Goal: Register for event/course

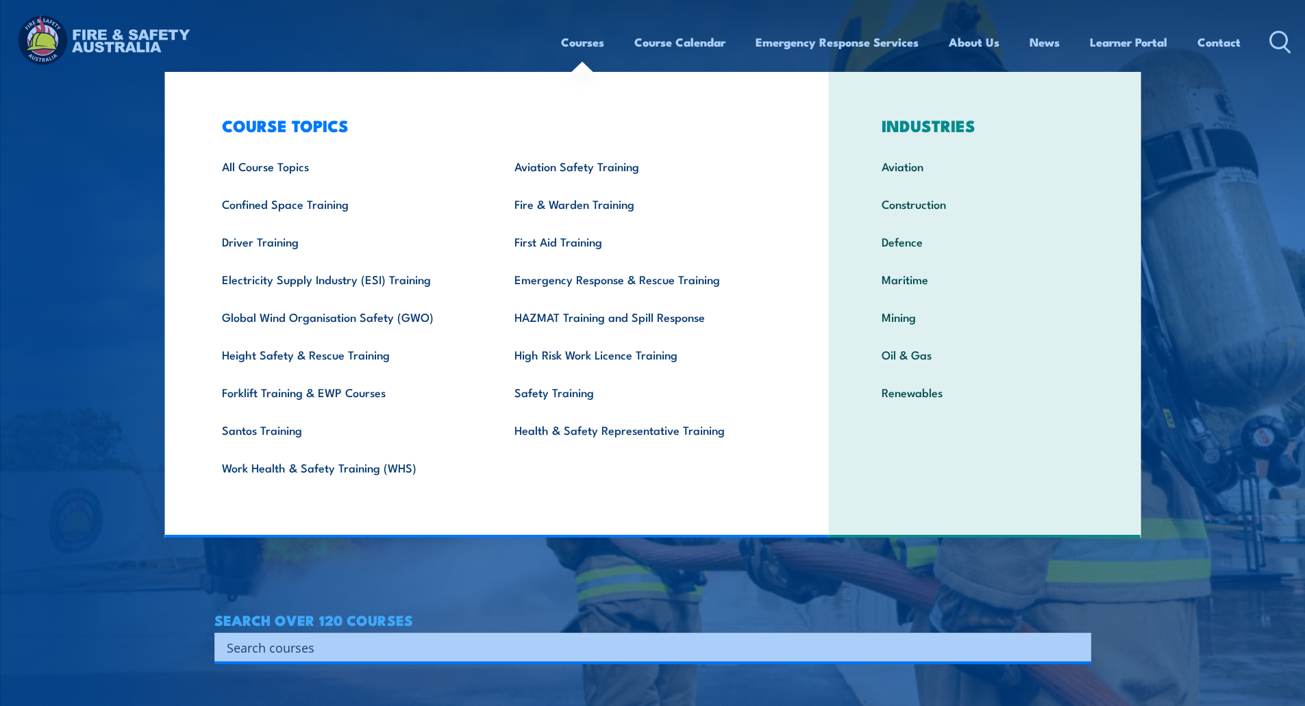
click at [587, 42] on link "Courses" at bounding box center [582, 42] width 43 height 36
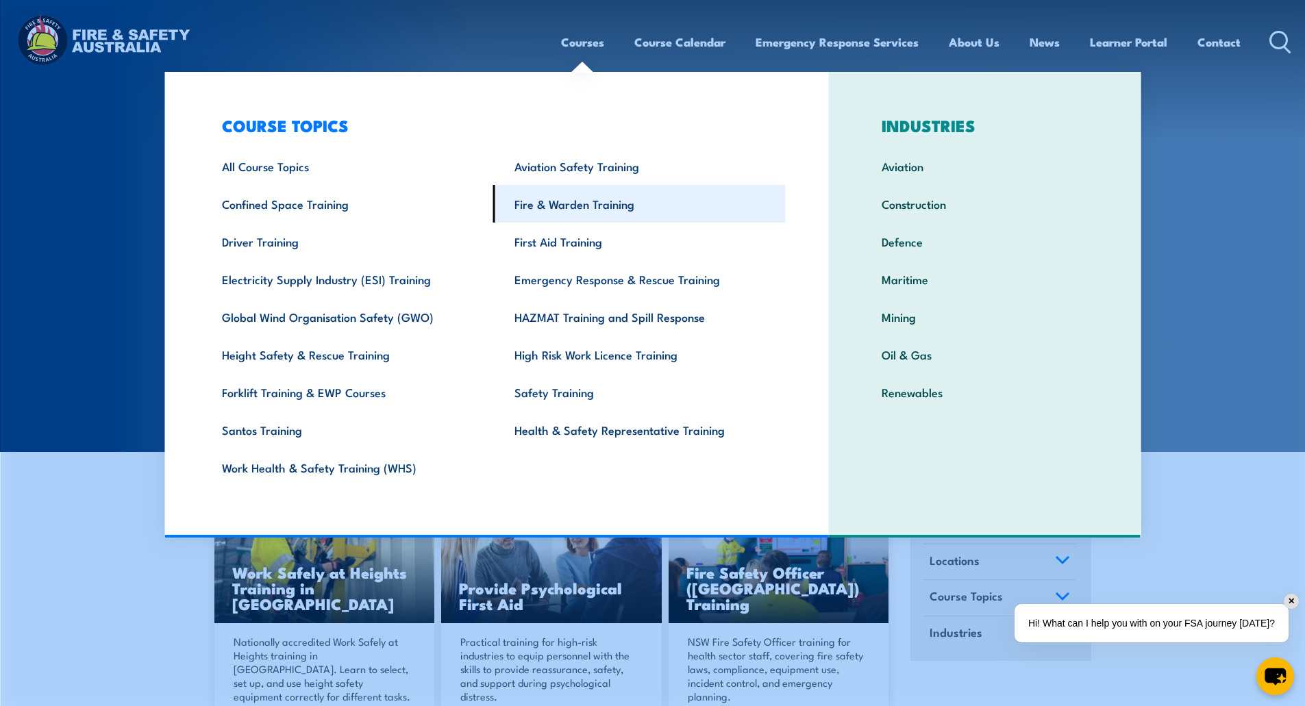
click at [569, 205] on link "Fire & Warden Training" at bounding box center [639, 204] width 293 height 38
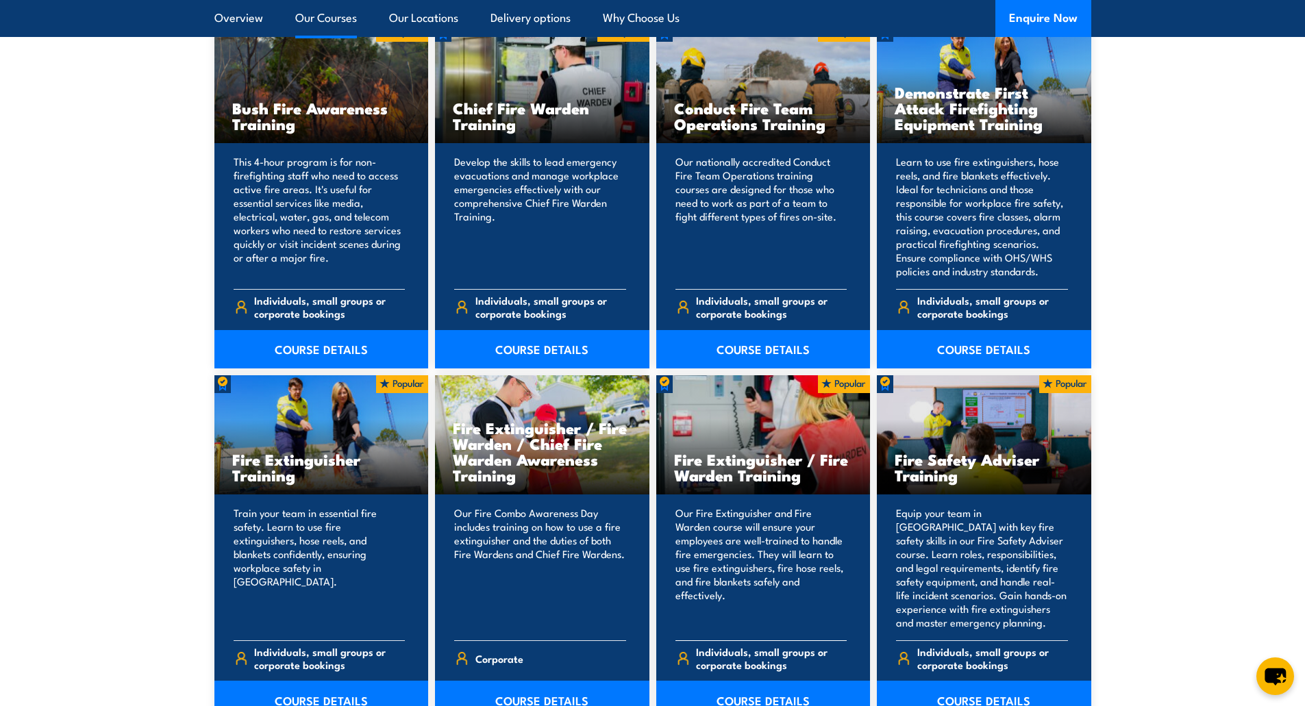
scroll to position [1096, 0]
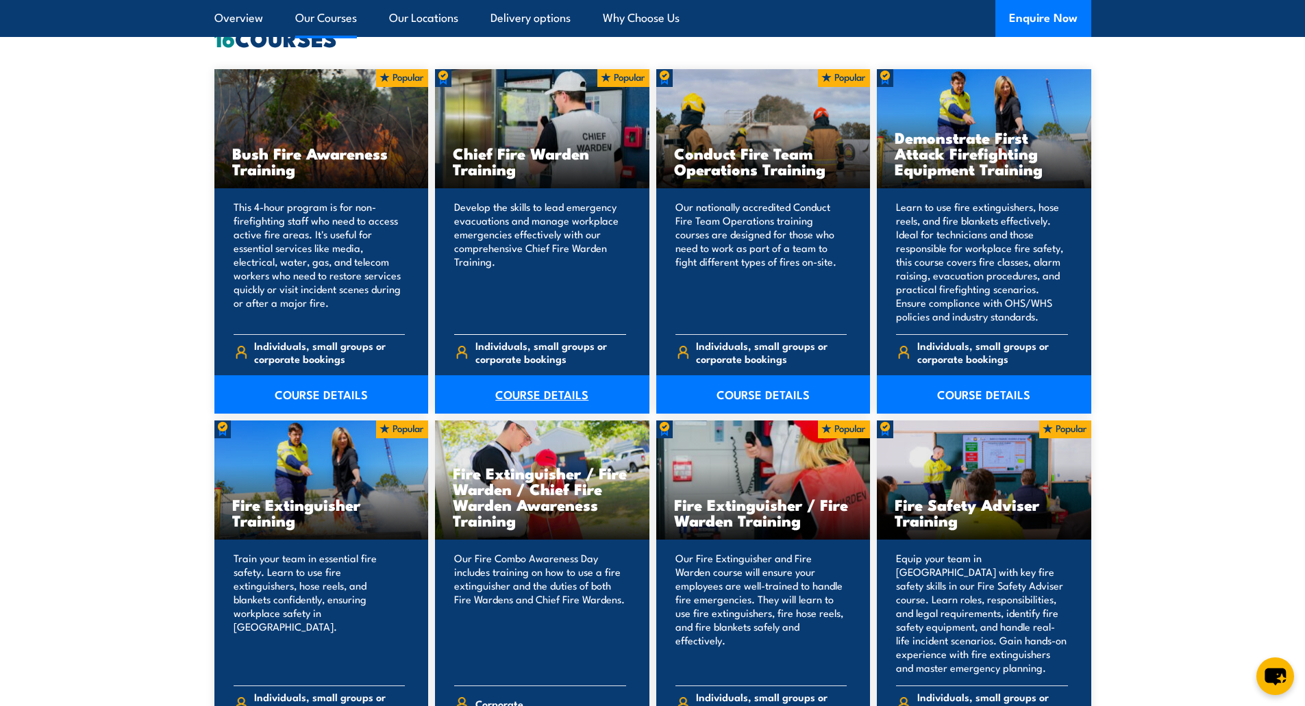
click at [569, 393] on link "COURSE DETAILS" at bounding box center [542, 394] width 214 height 38
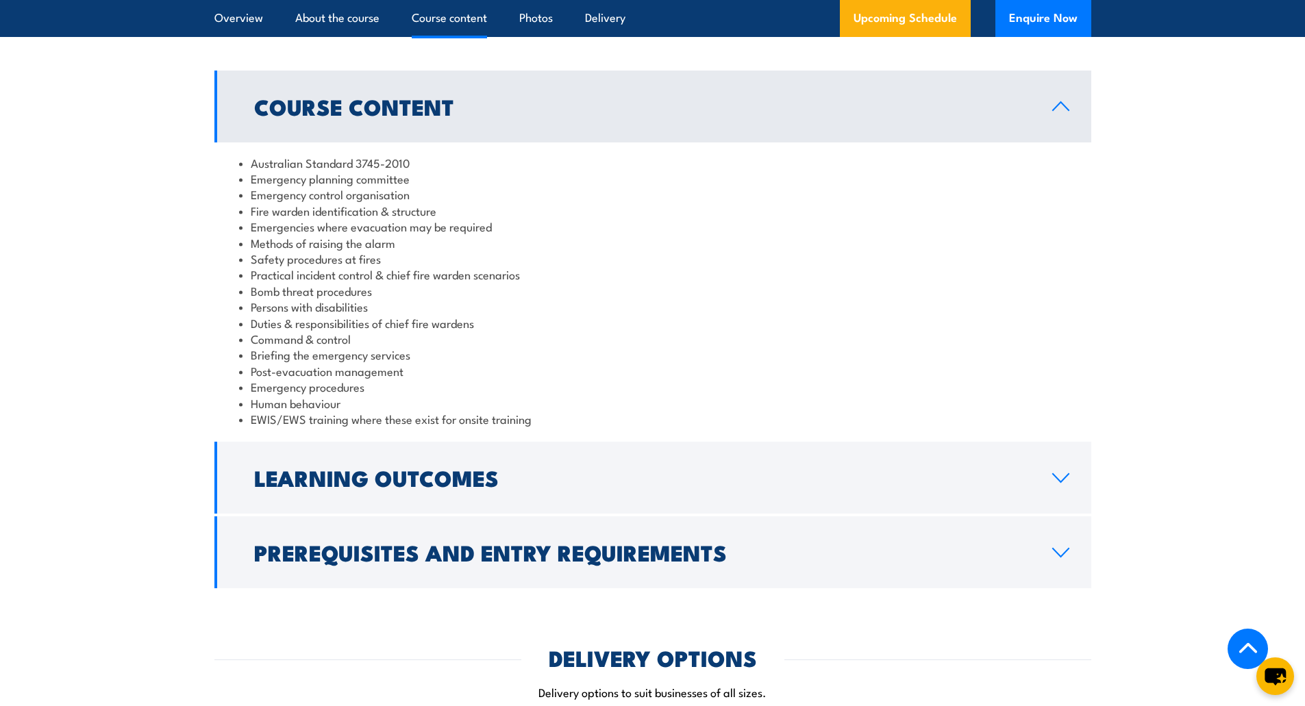
scroll to position [1507, 0]
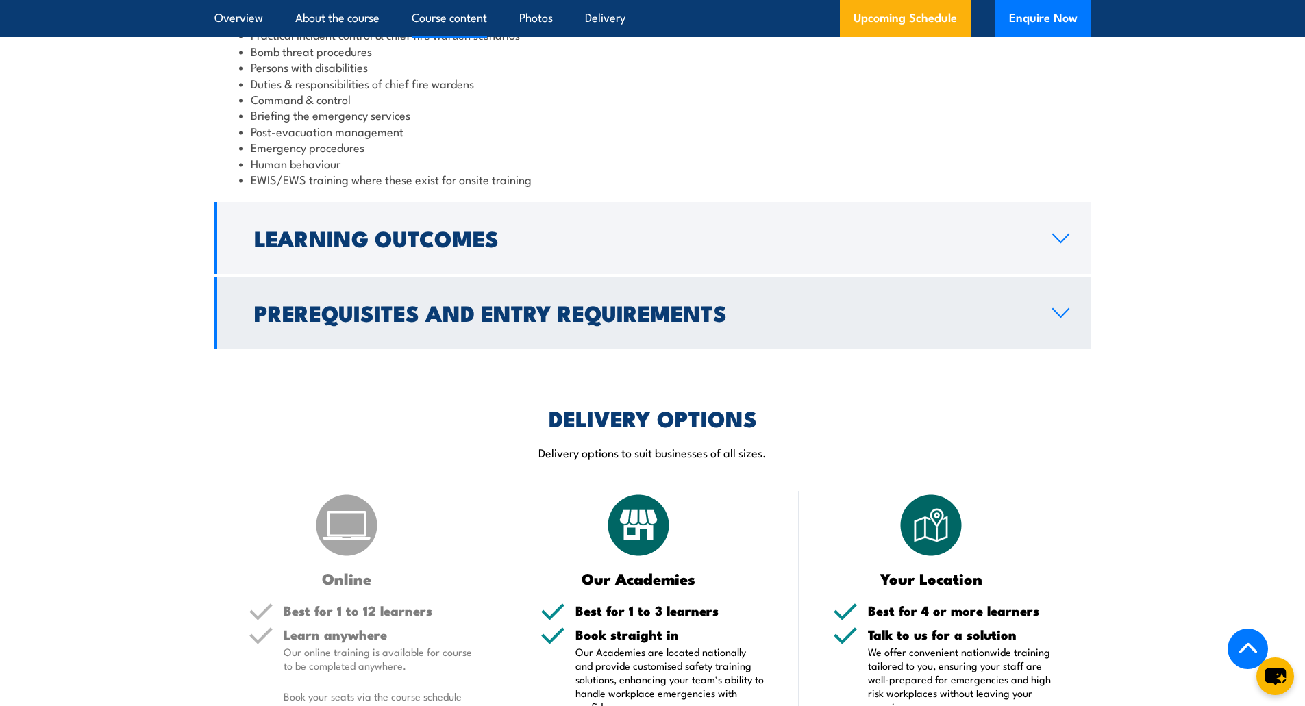
click at [420, 310] on h2 "Prerequisites and Entry Requirements" at bounding box center [642, 312] width 776 height 19
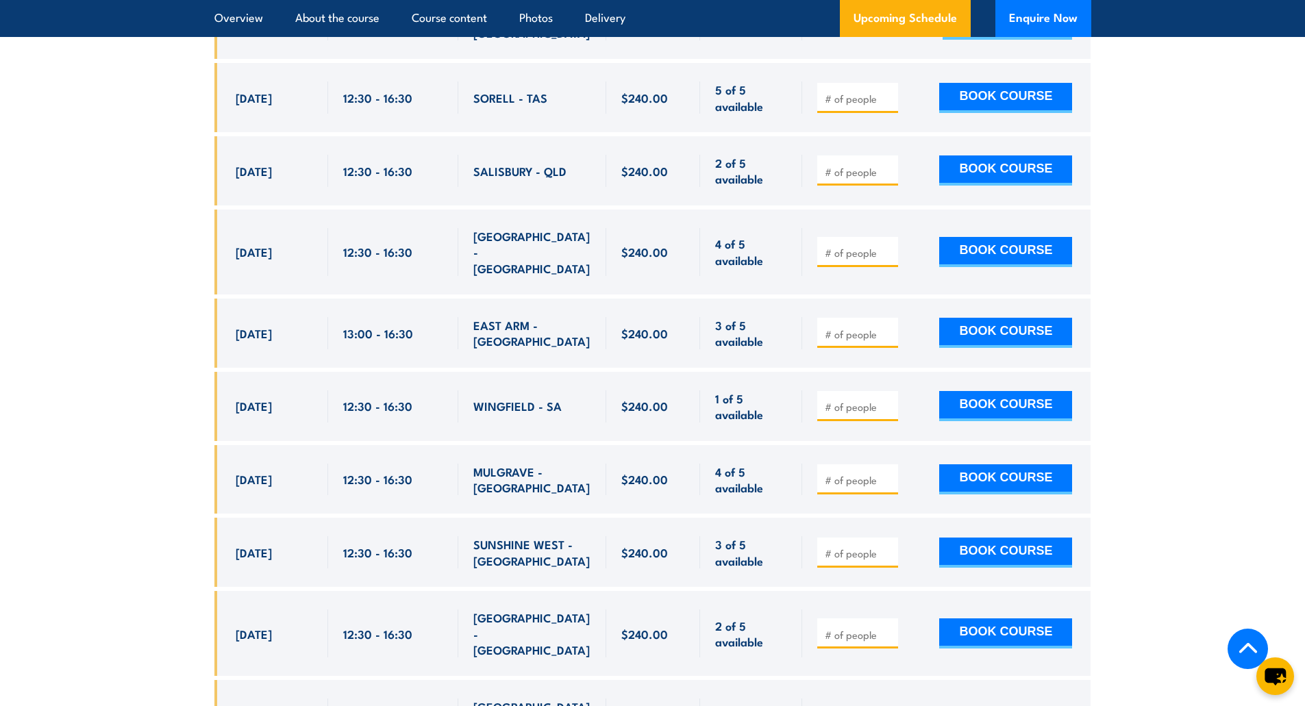
scroll to position [3423, 0]
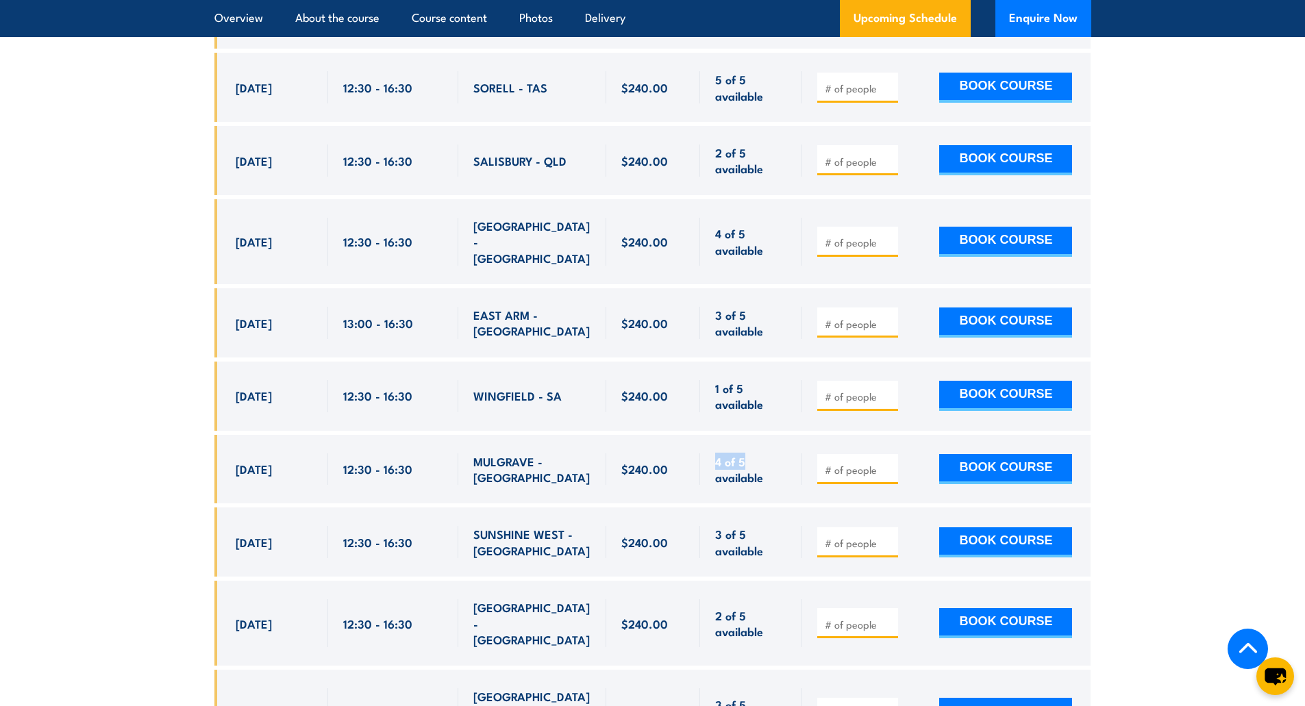
drag, startPoint x: 715, startPoint y: 384, endPoint x: 747, endPoint y: 386, distance: 31.6
click at [747, 454] on span "4 of 5 available" at bounding box center [751, 470] width 72 height 32
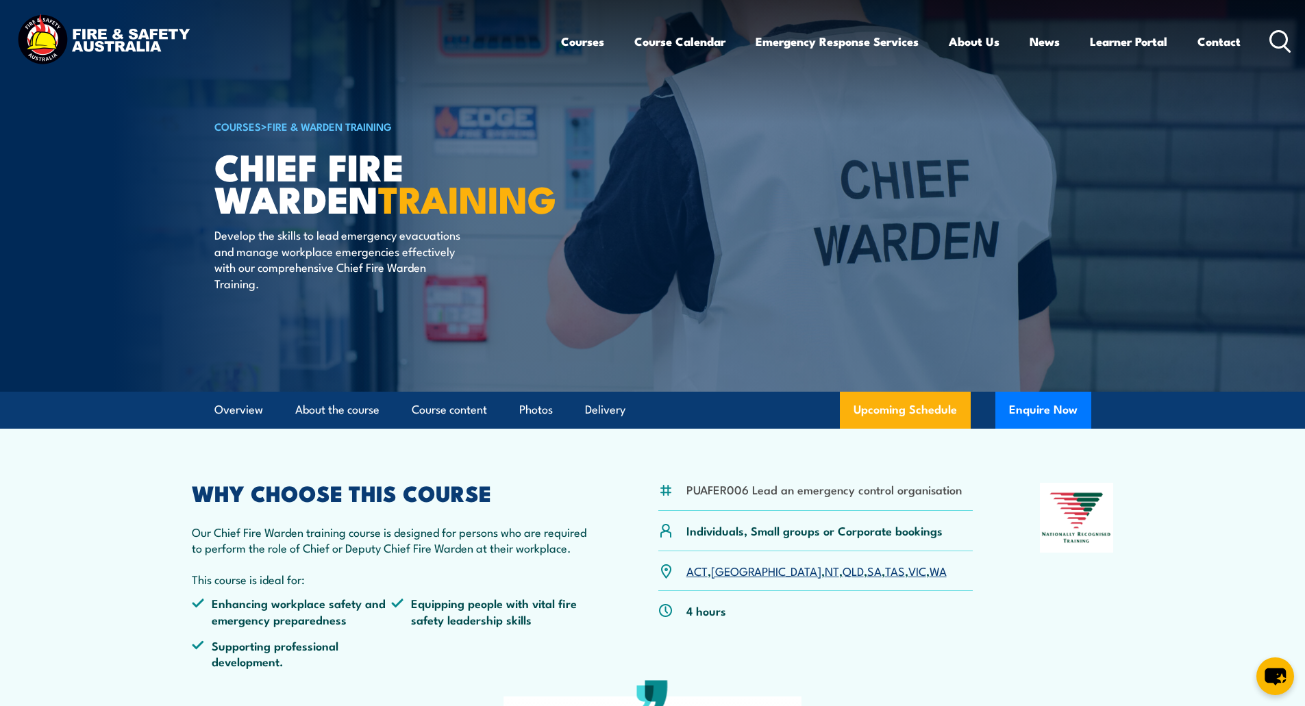
scroll to position [0, 0]
